Goal: Task Accomplishment & Management: Manage account settings

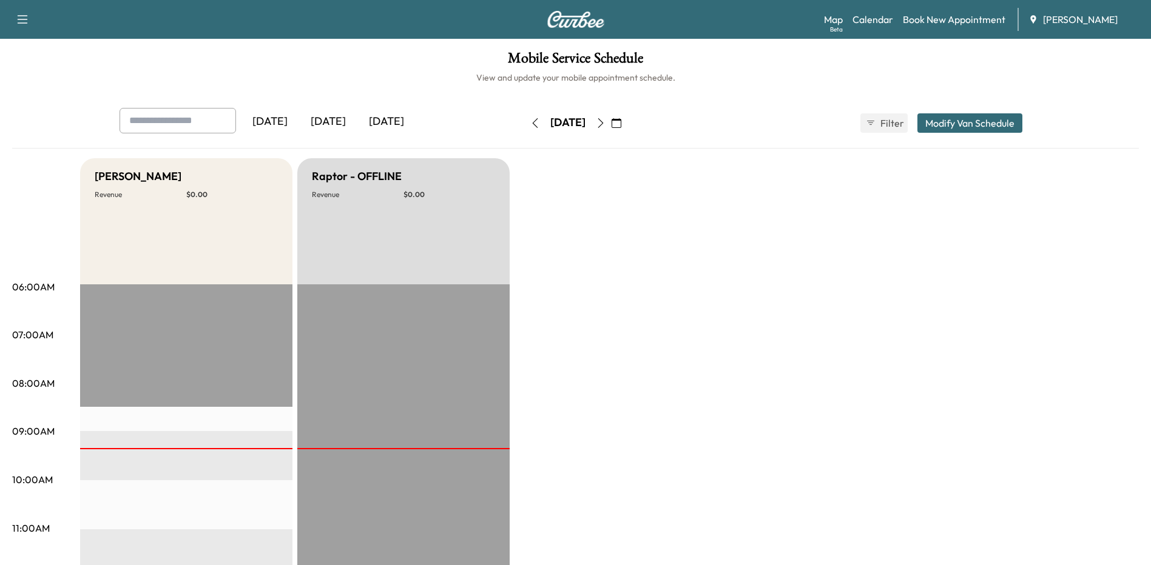
click at [605, 123] on icon "button" at bounding box center [601, 123] width 10 height 10
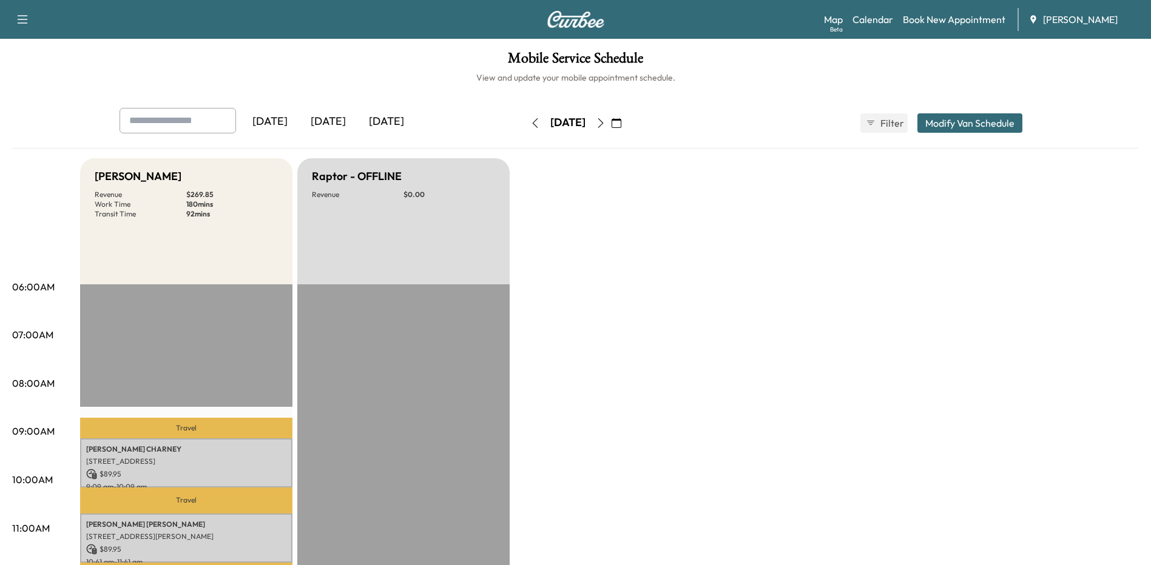
click at [605, 123] on icon "button" at bounding box center [601, 123] width 10 height 10
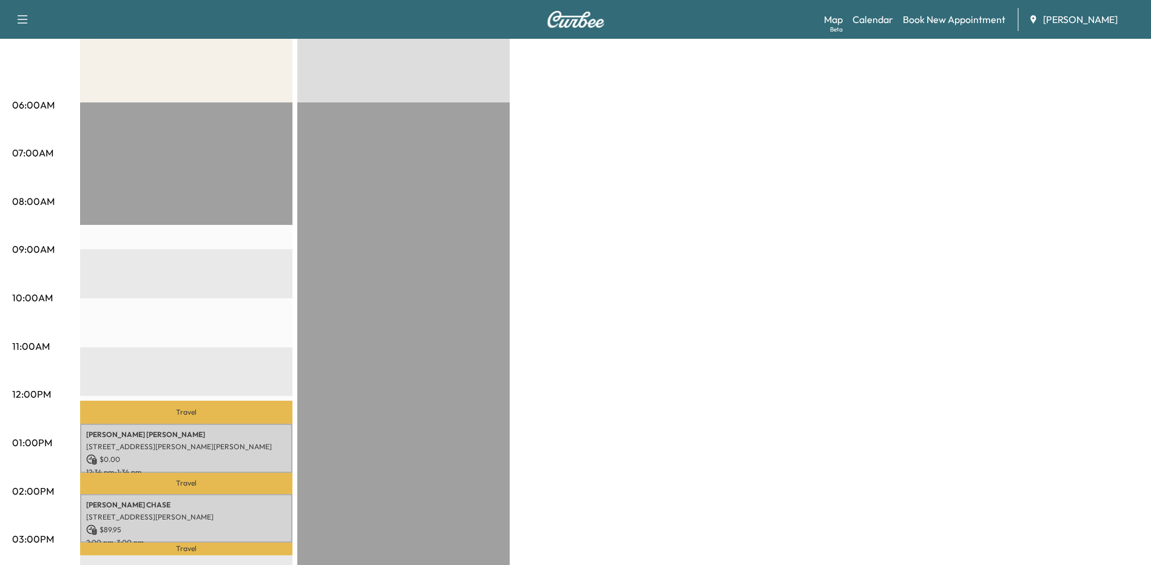
scroll to position [61, 0]
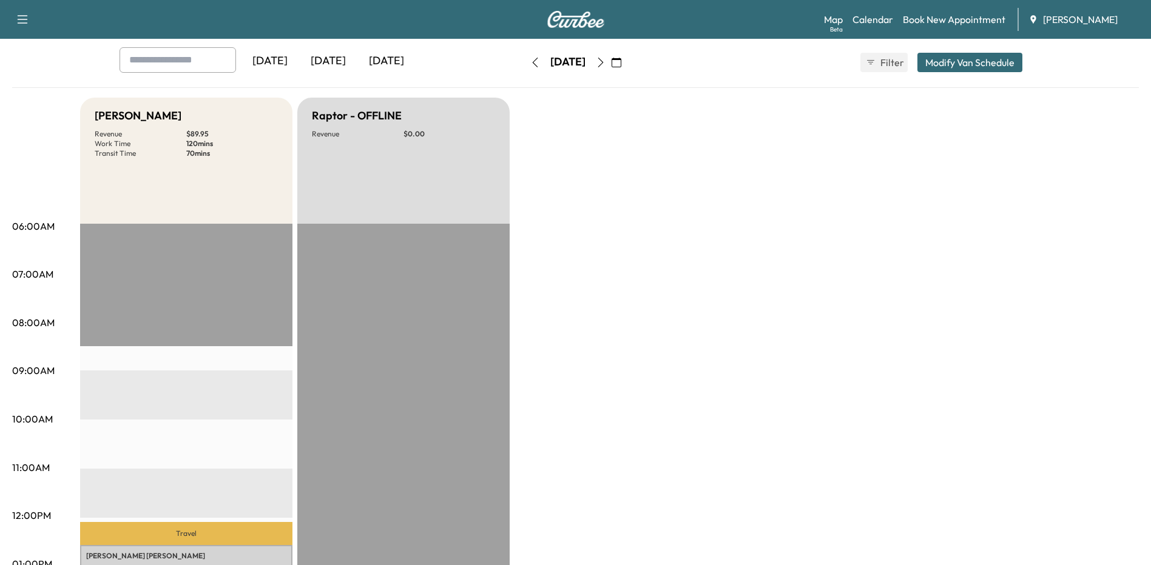
click at [605, 64] on icon "button" at bounding box center [601, 63] width 10 height 10
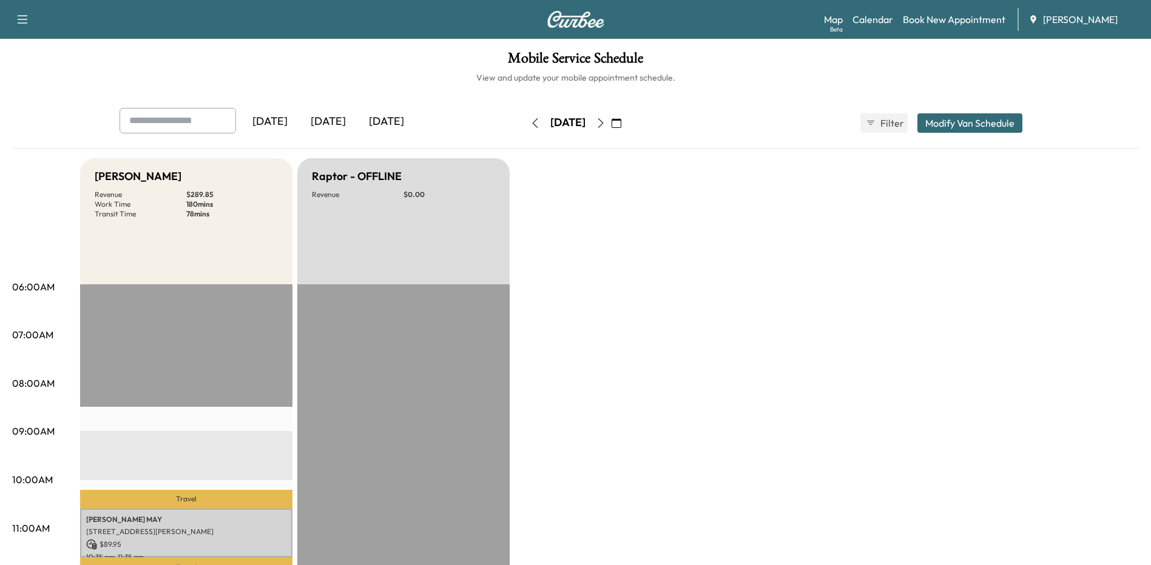
click at [605, 126] on icon "button" at bounding box center [601, 123] width 10 height 10
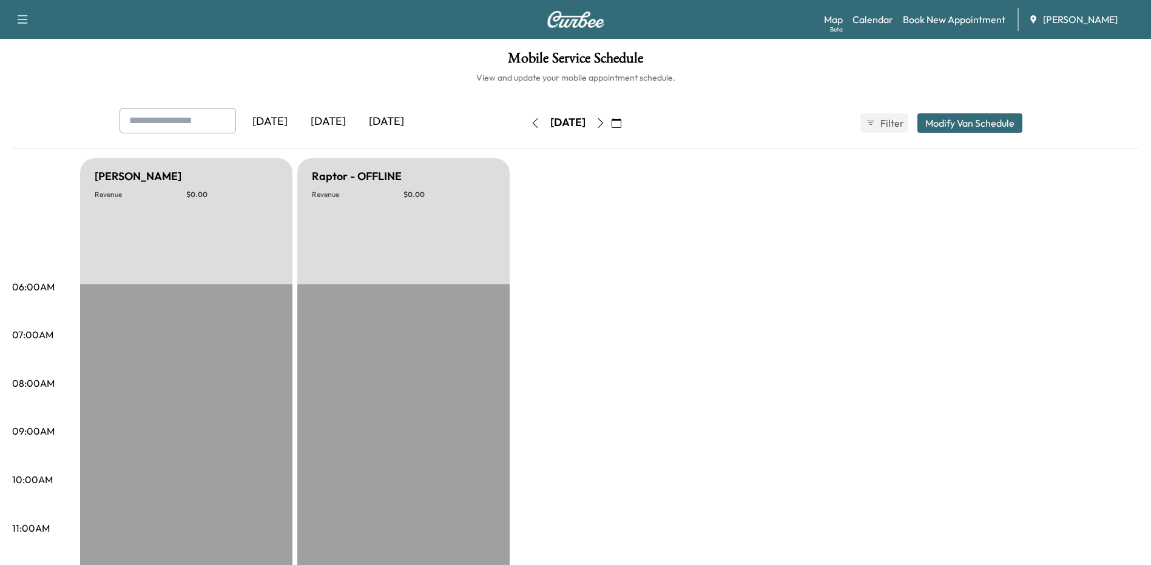
click at [605, 126] on icon "button" at bounding box center [601, 123] width 10 height 10
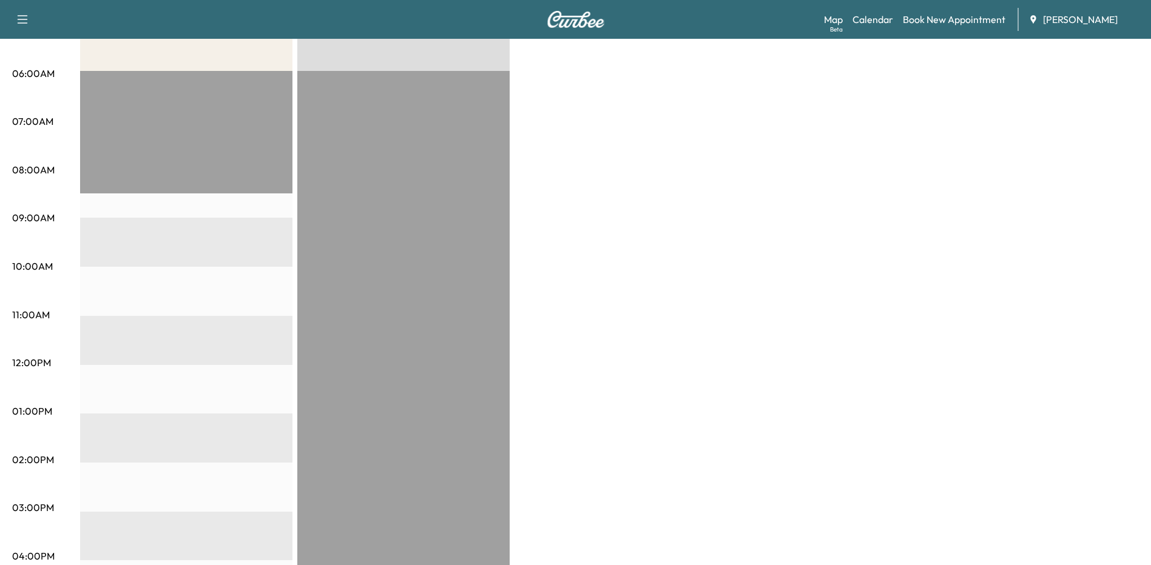
scroll to position [243, 0]
